Goal: Find specific page/section: Find specific page/section

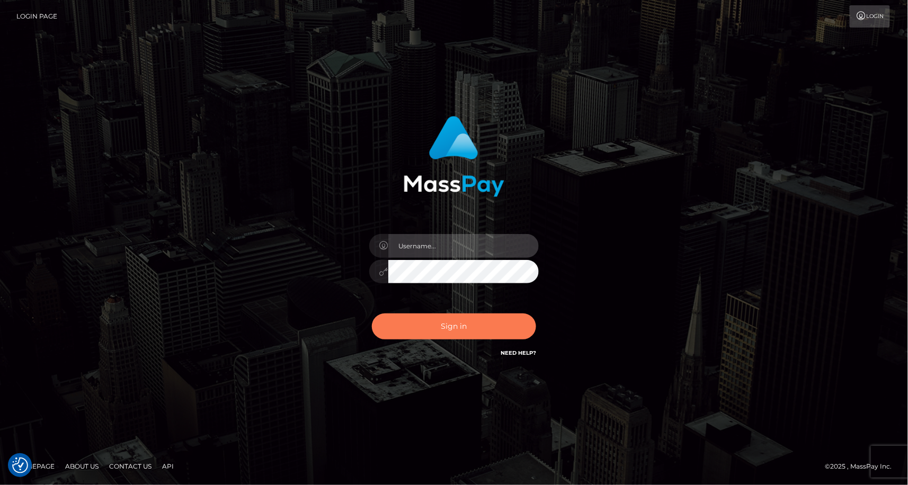
type input "MaryJoy"
click at [442, 333] on button "Sign in" at bounding box center [454, 327] width 164 height 26
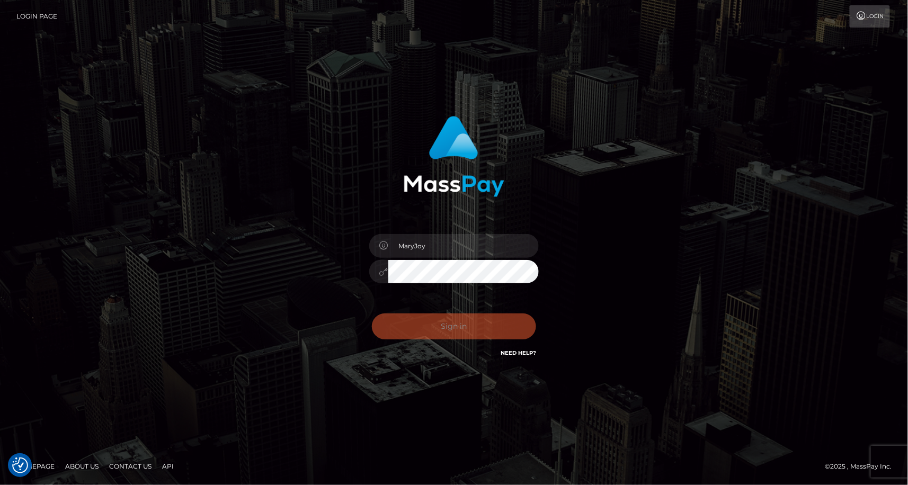
click at [442, 333] on div "Sign in Need Help?" at bounding box center [453, 330] width 185 height 47
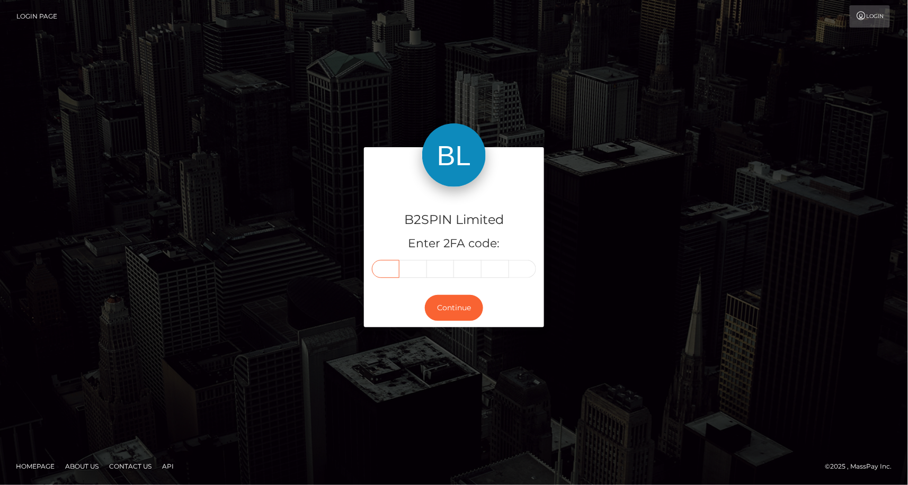
click at [386, 263] on input "text" at bounding box center [386, 269] width 28 height 18
type input "9"
type input "8"
type input "1"
type input "6"
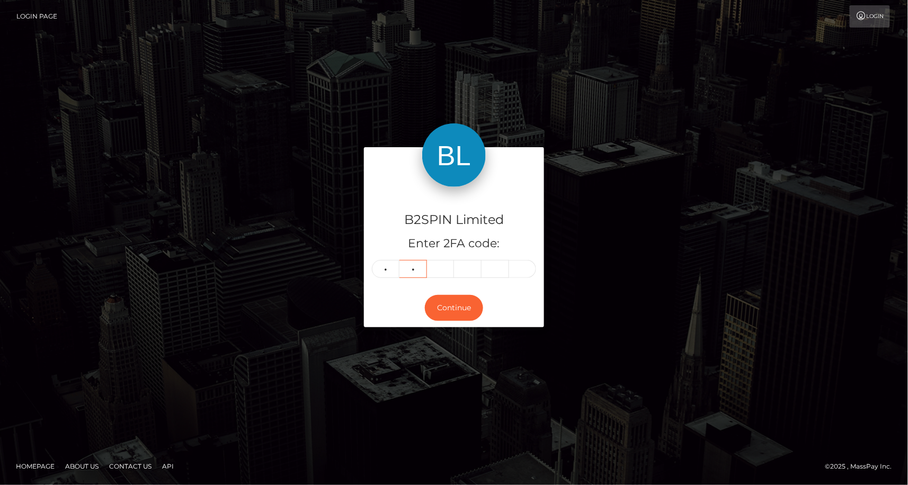
type input "5"
type input "8"
type input "6"
type input "4"
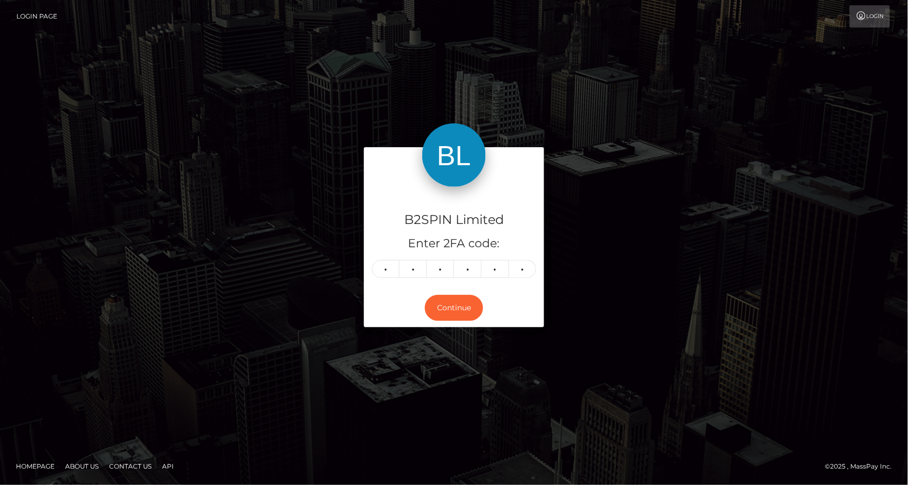
drag, startPoint x: 223, startPoint y: 396, endPoint x: 399, endPoint y: 363, distance: 178.9
click at [223, 396] on div "B2SPIN Limited Enter 2FA code: 6 5 8 6 6 4 658664 Continue" at bounding box center [454, 242] width 908 height 349
click at [453, 295] on button "Continue" at bounding box center [454, 308] width 58 height 26
click at [448, 310] on button "Continue" at bounding box center [454, 308] width 58 height 26
click at [94, 344] on div "B2SPIN Limited Enter 2FA code: 6 5 8 6 6 4 658664 Continue" at bounding box center [454, 242] width 908 height 349
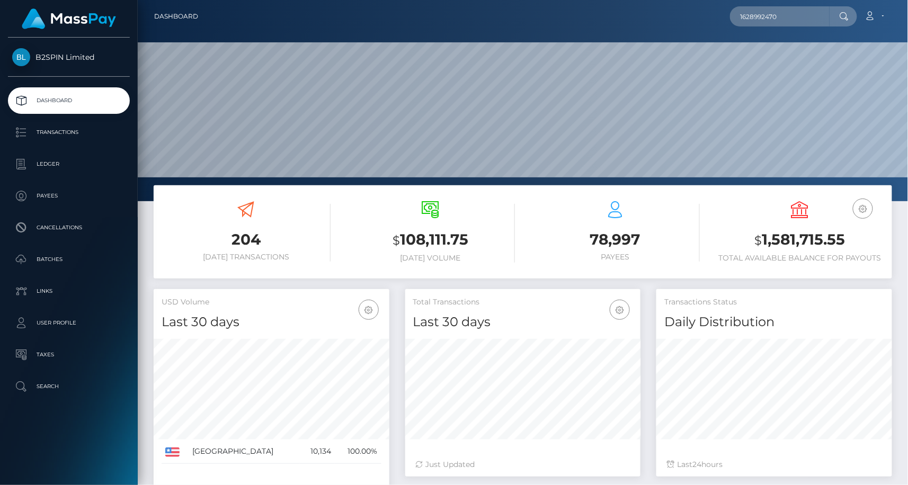
scroll to position [187, 235]
click at [796, 15] on input "1628992470" at bounding box center [780, 16] width 100 height 20
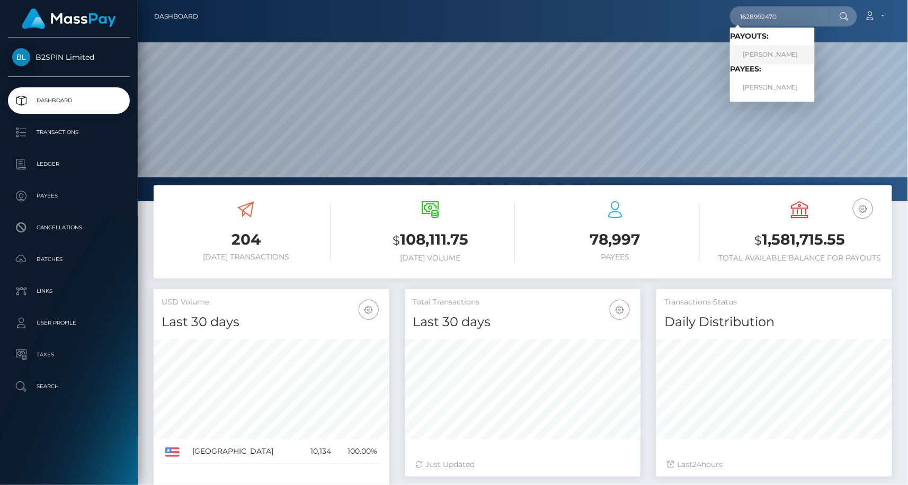
type input "1628992470"
click at [784, 49] on link "NINA RAYNEE MOORE" at bounding box center [772, 55] width 85 height 20
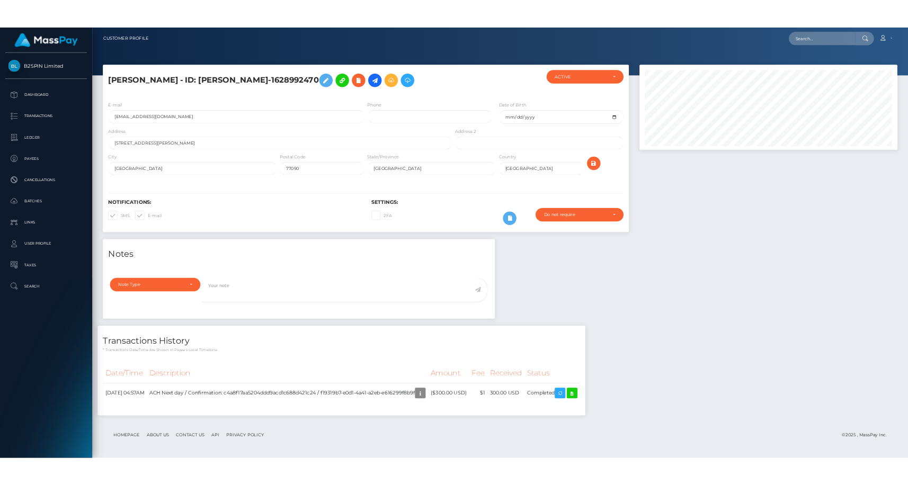
scroll to position [127, 385]
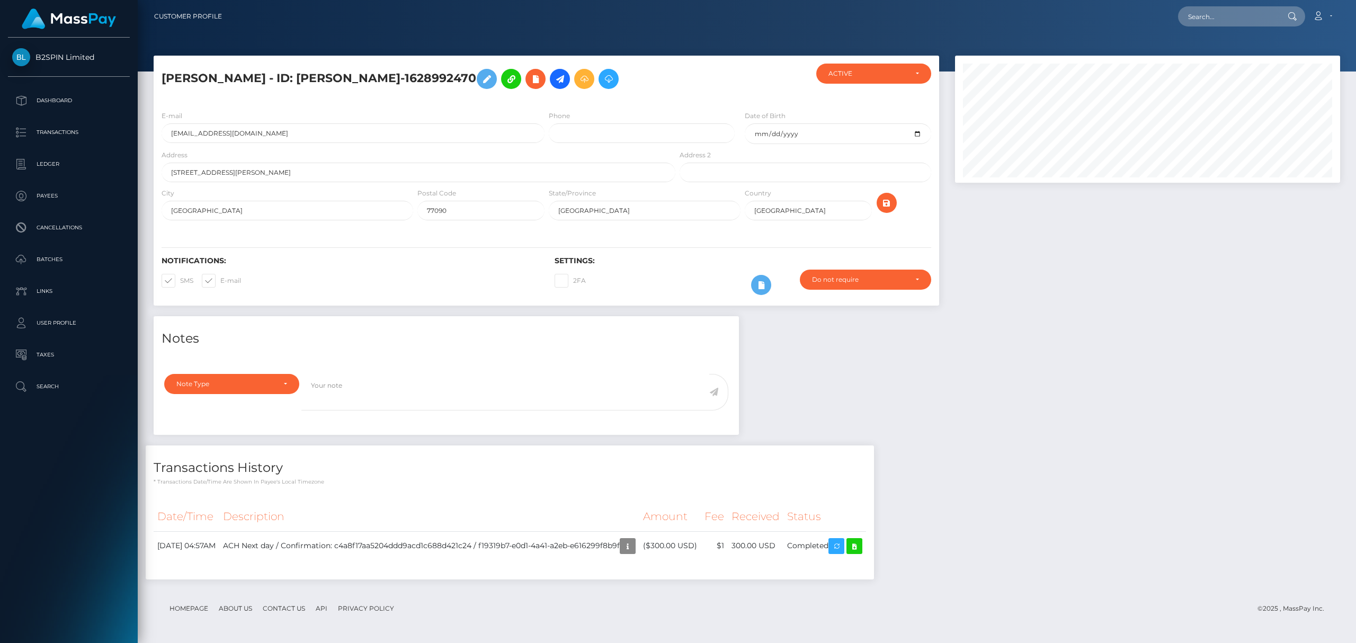
click at [907, 408] on div "Notes Note Type Compliance Clear Compliance General Note Type" at bounding box center [747, 453] width 1202 height 274
click at [881, 428] on div "Notes Note Type Compliance Clear Compliance General Note Type" at bounding box center [747, 453] width 1202 height 274
click at [907, 324] on div "Notes Note Type Compliance Clear Compliance General Note Type" at bounding box center [747, 453] width 1202 height 274
click at [907, 363] on div "Notes Note Type Compliance Clear Compliance General Note Type" at bounding box center [747, 453] width 1202 height 274
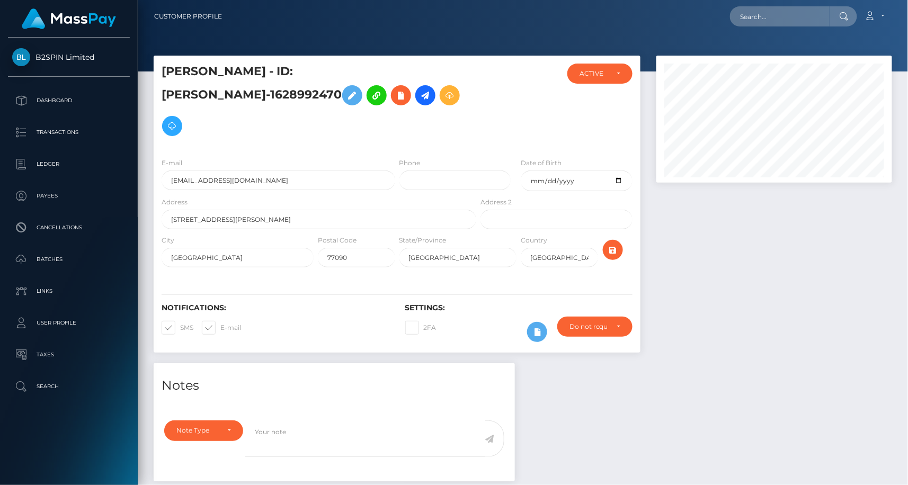
click at [739, 270] on div at bounding box center [774, 210] width 252 height 308
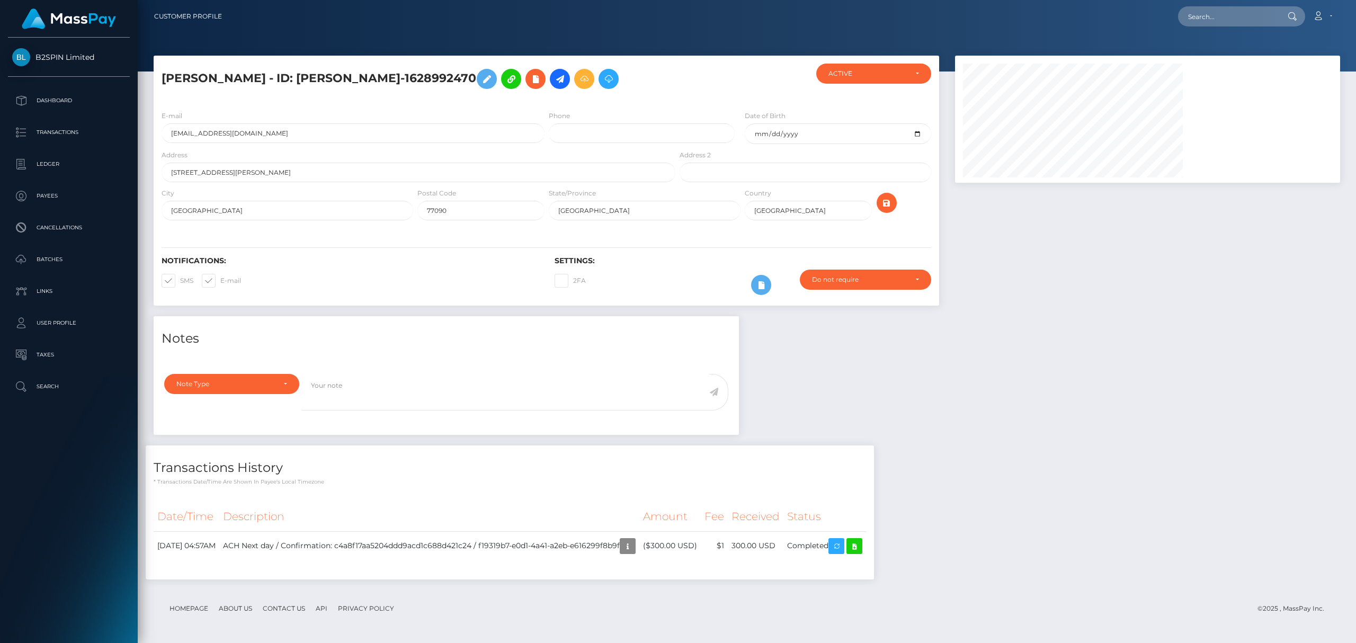
scroll to position [127, 385]
click at [907, 367] on div "Notes Note Type Compliance Clear Compliance General Note Type" at bounding box center [747, 453] width 1202 height 274
click at [861, 485] on icon at bounding box center [854, 546] width 13 height 13
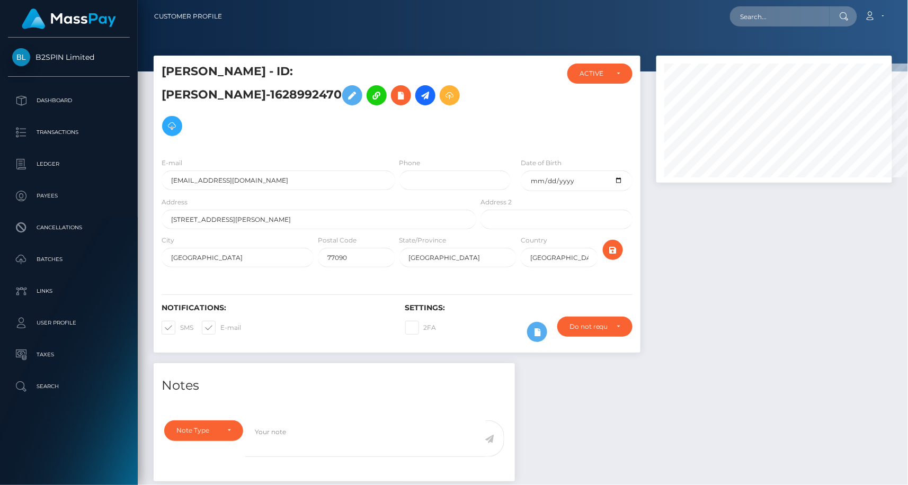
scroll to position [529505, 529395]
